Goal: Navigation & Orientation: Find specific page/section

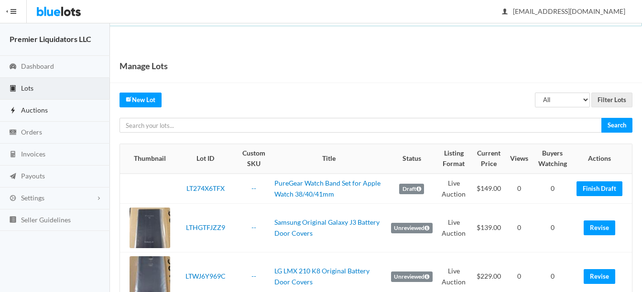
click at [34, 113] on span "Auctions" at bounding box center [34, 110] width 27 height 8
click at [30, 108] on span "Auctions" at bounding box center [34, 110] width 27 height 8
